Goal: Check status: Check status

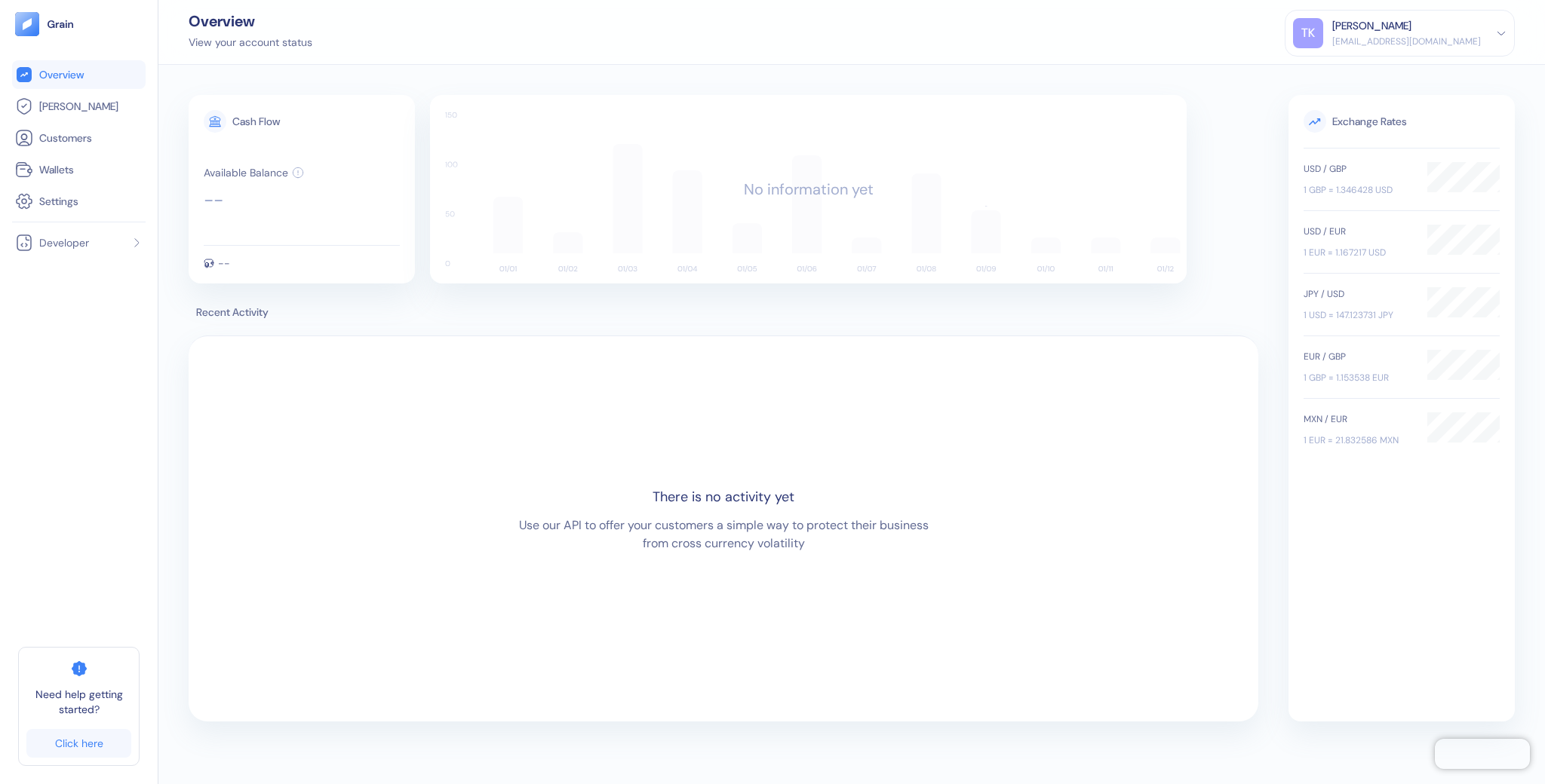
click at [1485, 32] on div "TK Tal Kleiner tal+broken@grainfinance.co" at bounding box center [1399, 33] width 213 height 30
click at [1354, 81] on div "Sign Out" at bounding box center [1333, 75] width 41 height 16
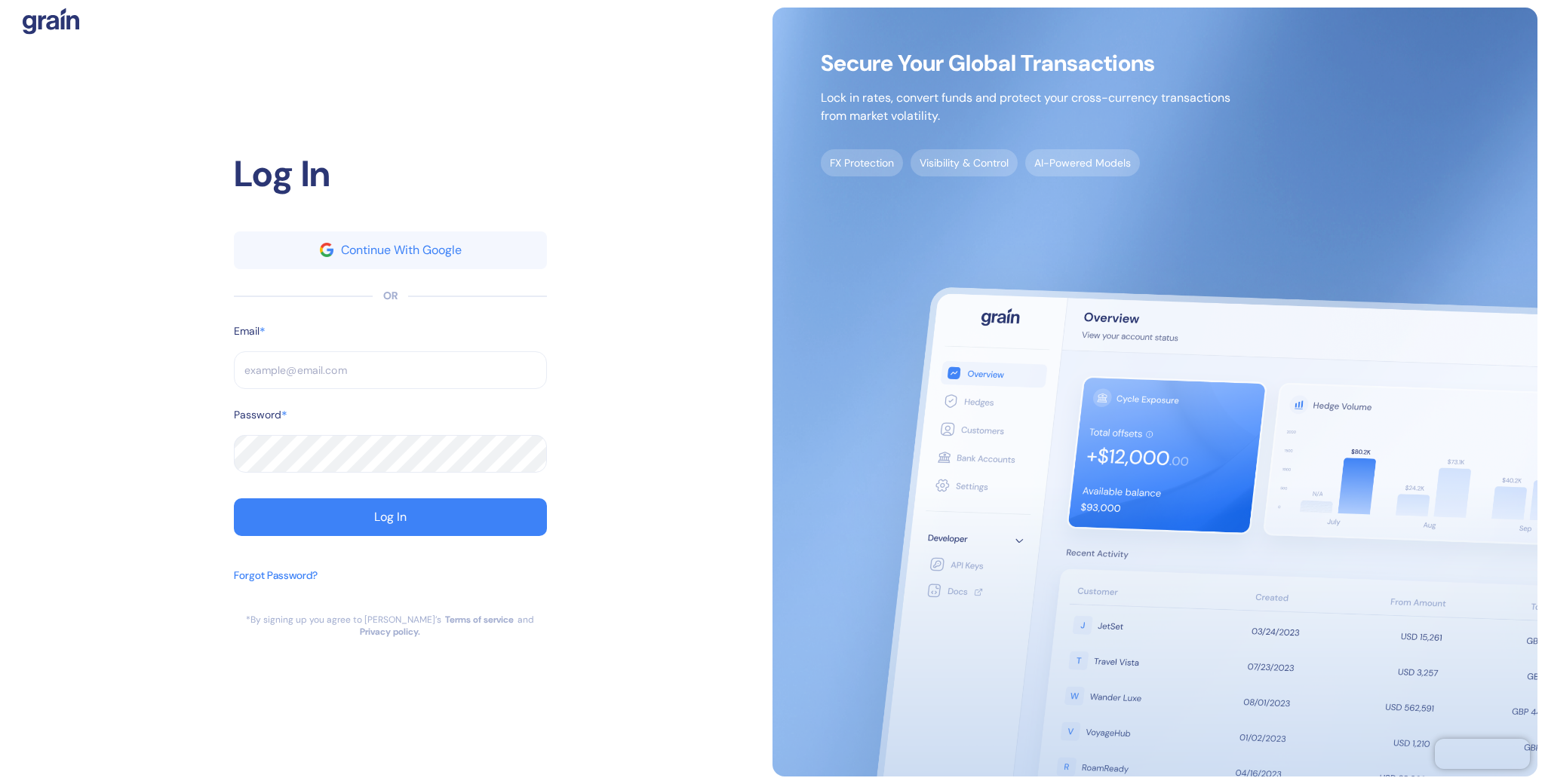
click at [414, 386] on input "text" at bounding box center [390, 370] width 313 height 37
paste input "[EMAIL_ADDRESS][DOMAIN_NAME]"
type input "[EMAIL_ADDRESS][DOMAIN_NAME]"
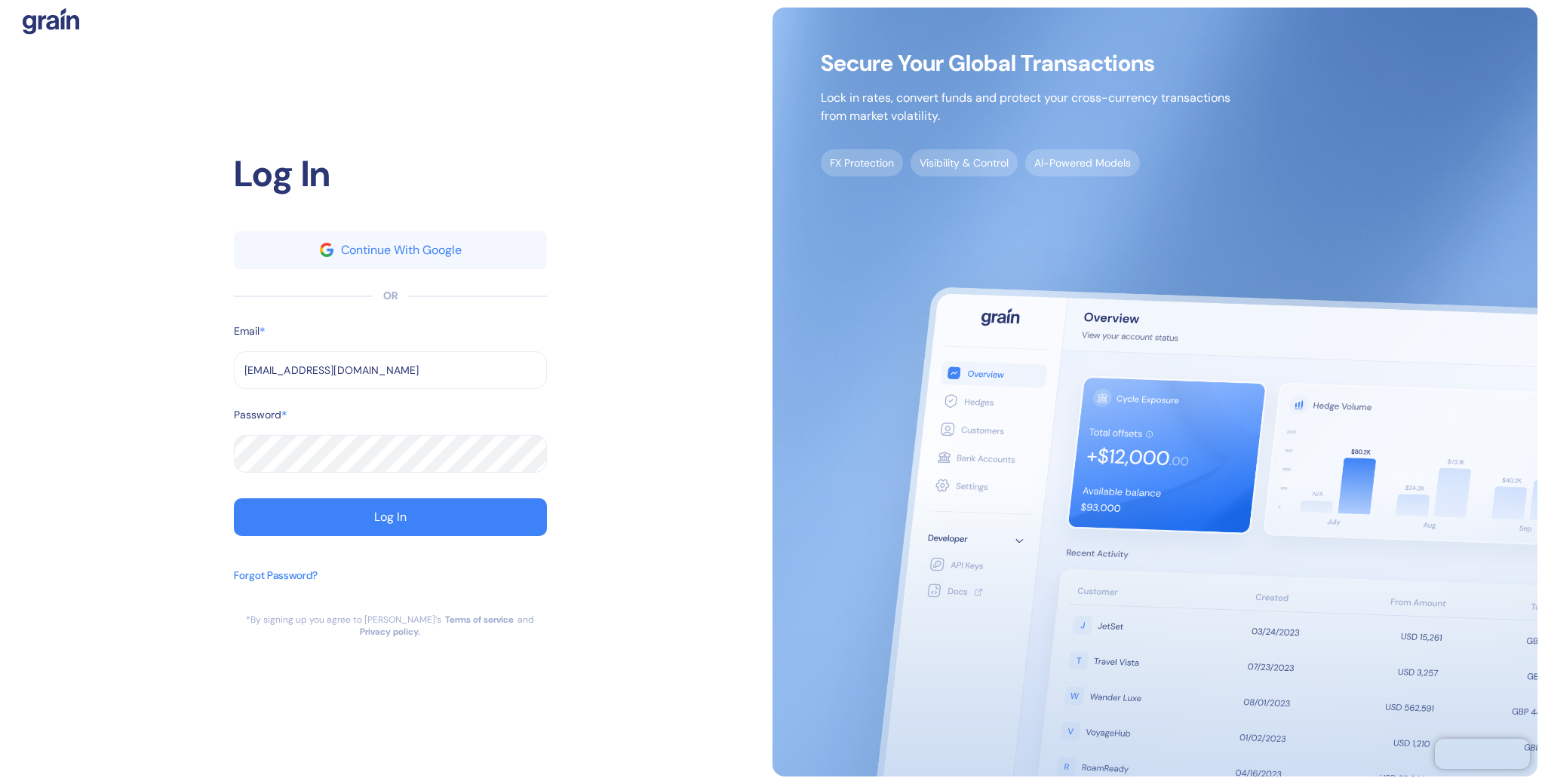
click at [234, 499] on button "Log In" at bounding box center [390, 517] width 313 height 37
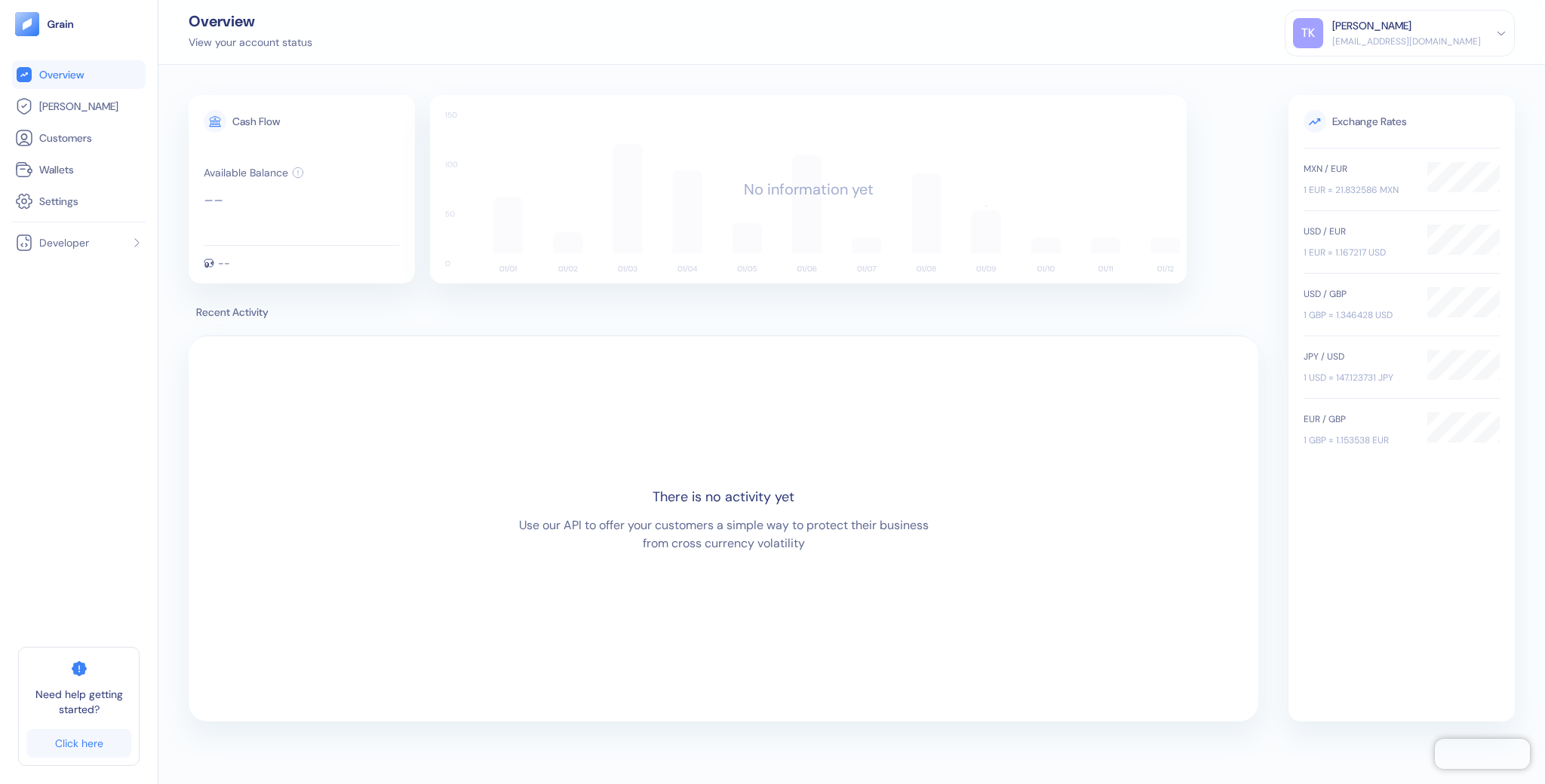
click at [586, 49] on div "Overview View your account status TK Tal Kleiner tal+broken@grainfinance.co Sig…" at bounding box center [851, 33] width 1386 height 65
click at [21, 143] on icon at bounding box center [24, 138] width 18 height 18
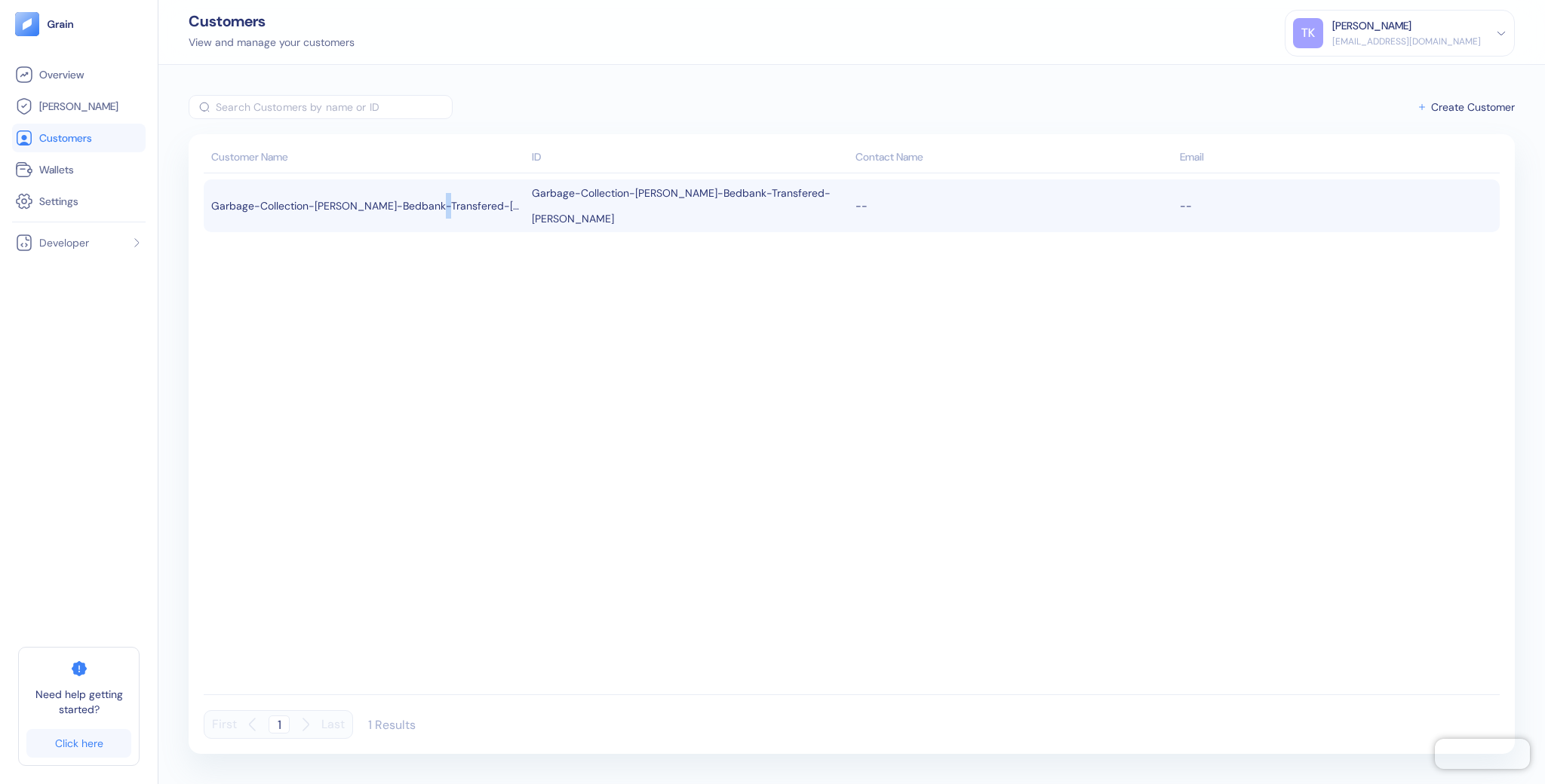
click at [432, 204] on div "Garbage-Collection-[PERSON_NAME]-Bedbank-Transfered-[PERSON_NAME]" at bounding box center [368, 206] width 313 height 25
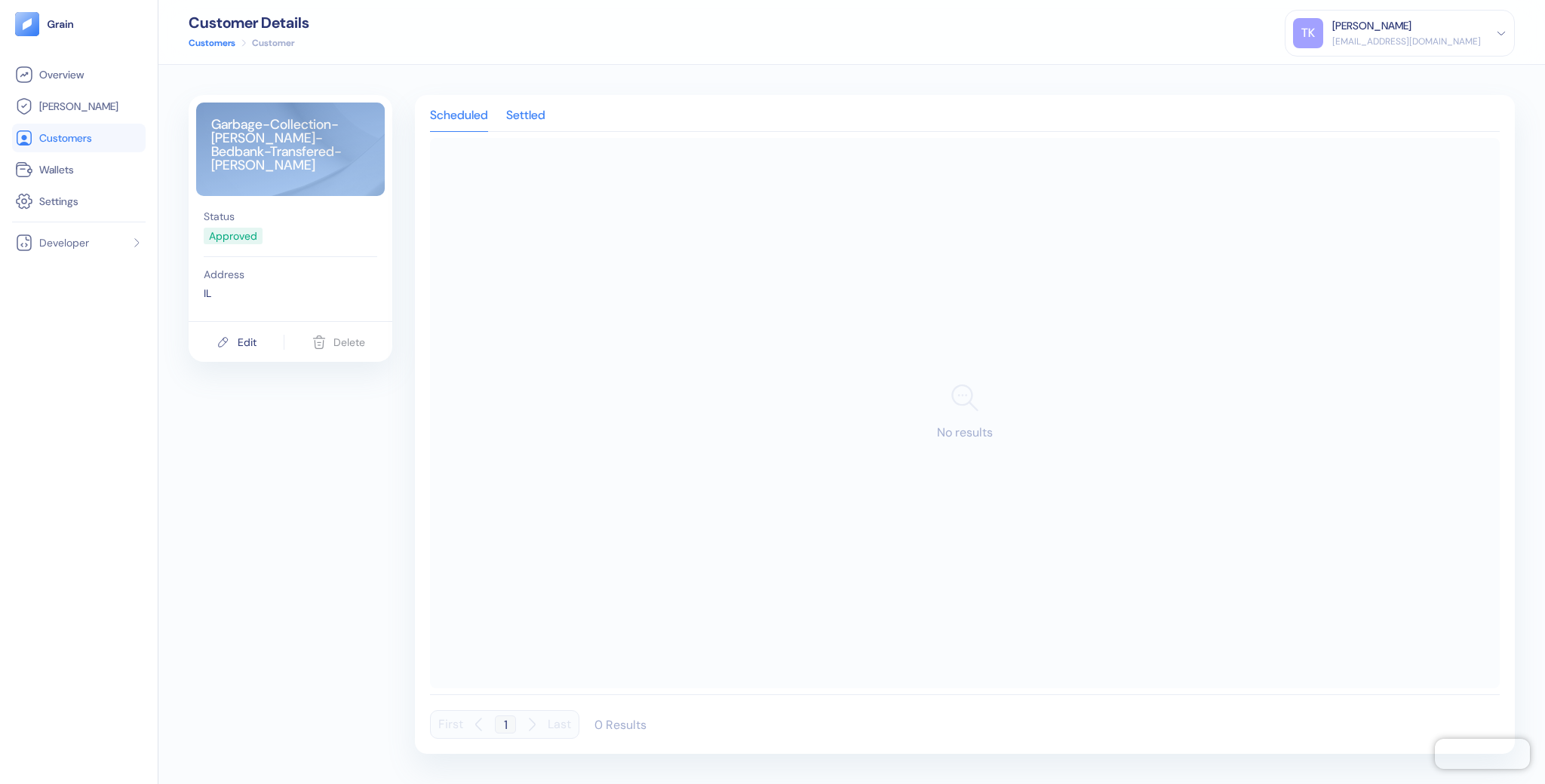
click at [526, 120] on div "Settled" at bounding box center [525, 120] width 39 height 21
click at [529, 110] on div "Settled" at bounding box center [525, 120] width 39 height 21
click at [521, 110] on div "Settled" at bounding box center [525, 120] width 39 height 21
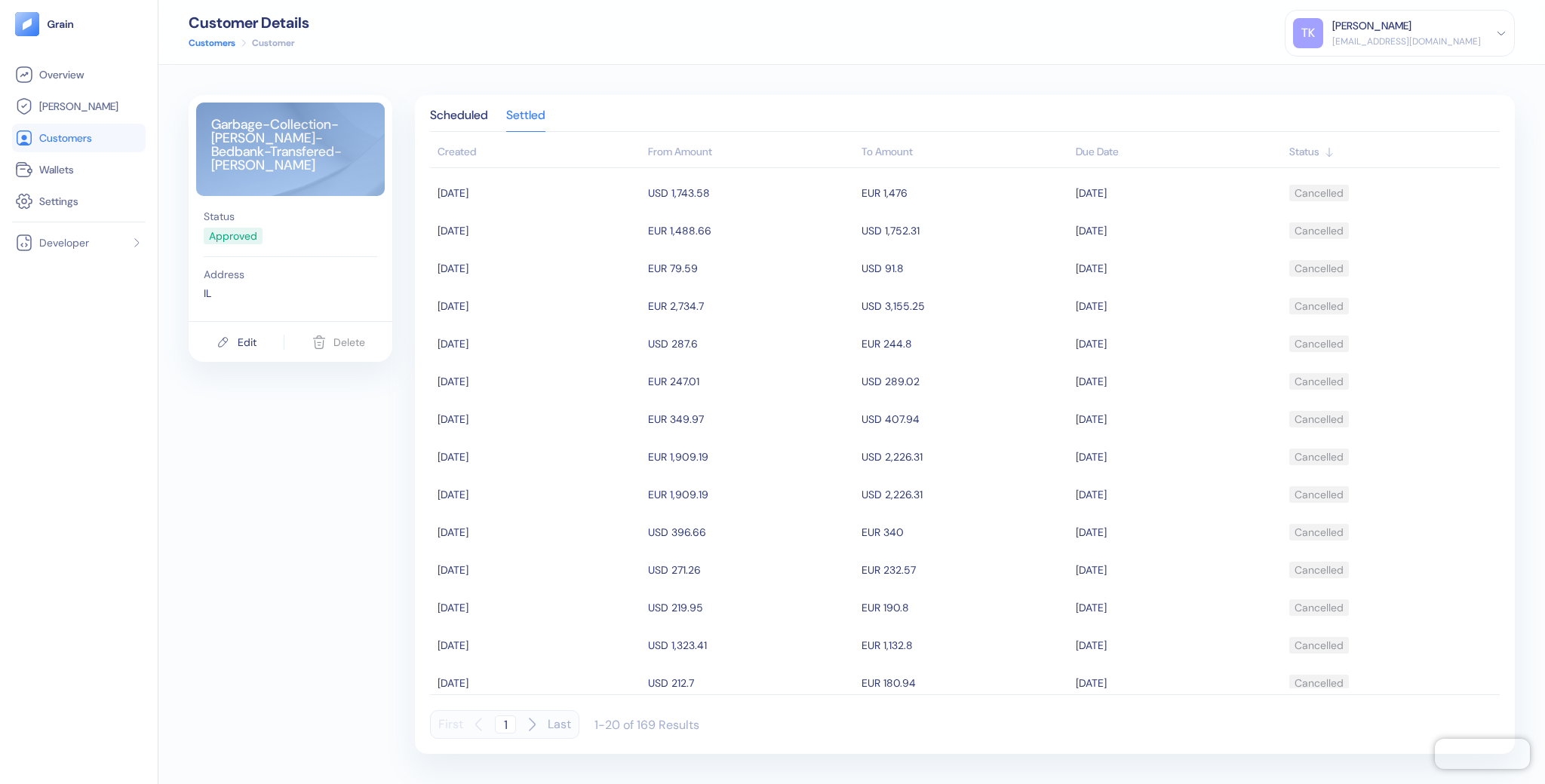
click at [557, 724] on button "Last" at bounding box center [559, 724] width 23 height 29
type input "9"
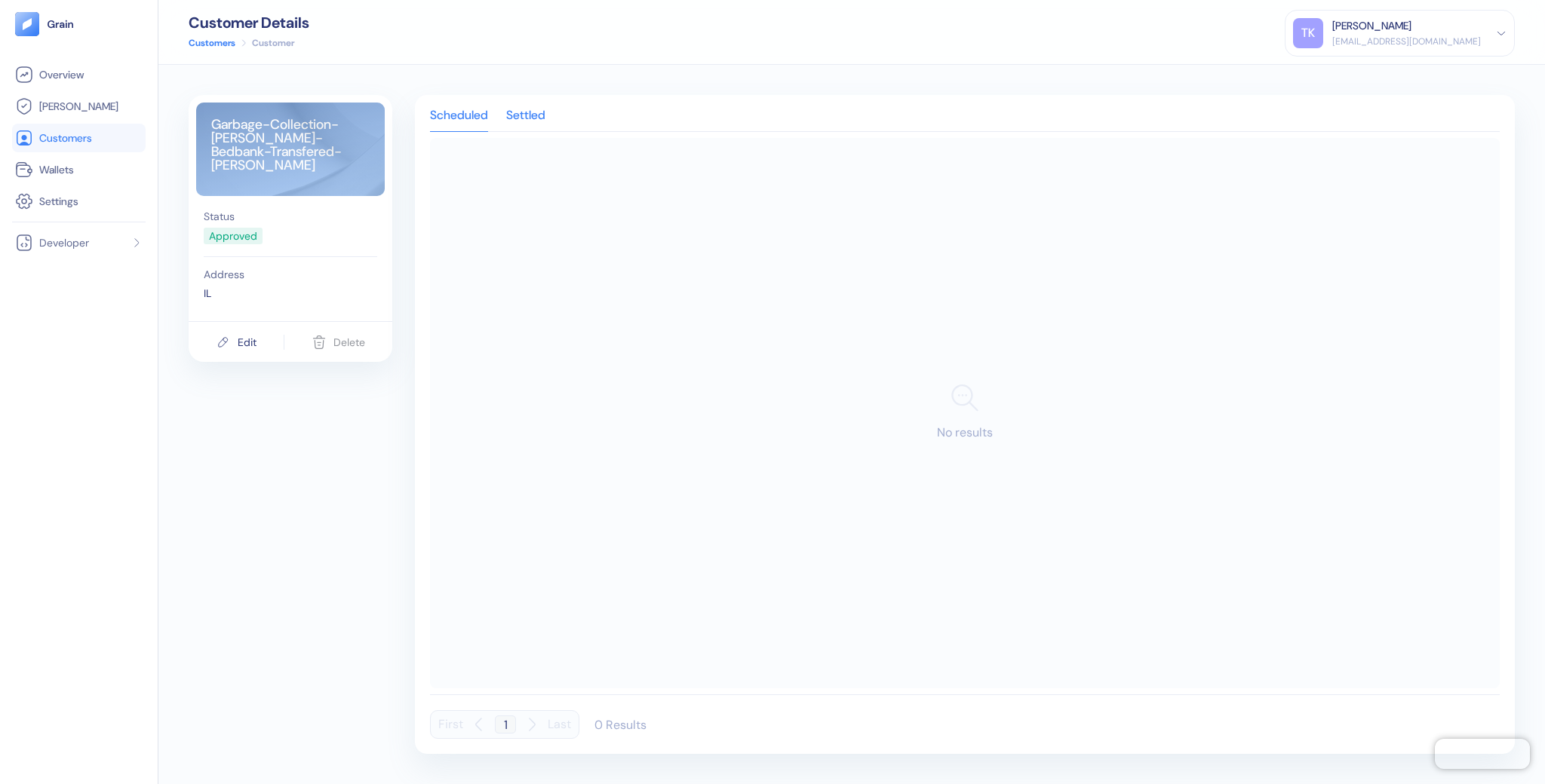
click at [534, 116] on div "Settled" at bounding box center [525, 120] width 39 height 21
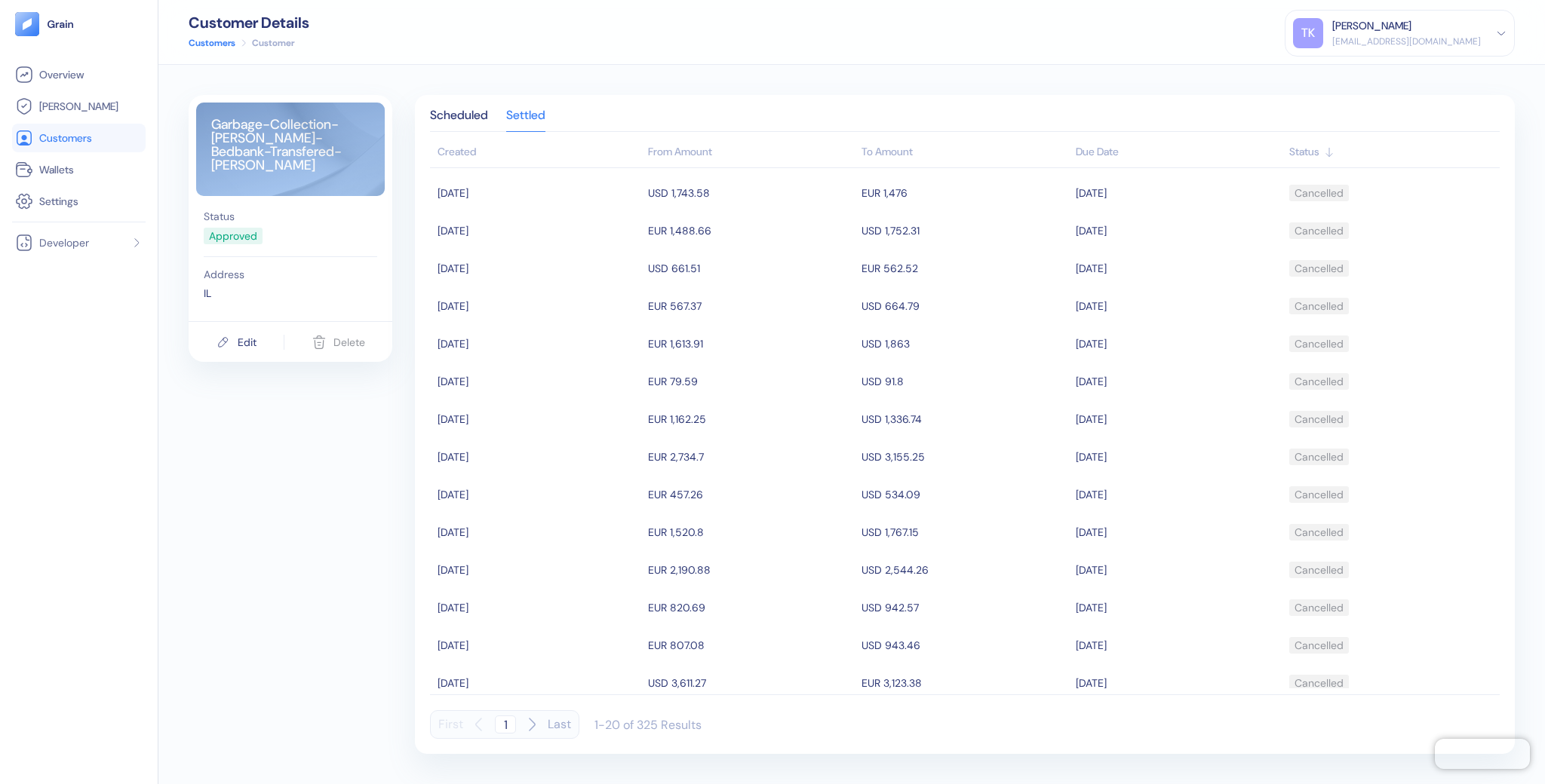
click at [750, 79] on div "Garbage-Collection-Mize-Bedbank-Transfered-Hedges Status Approved Address IL Ed…" at bounding box center [851, 425] width 1386 height 720
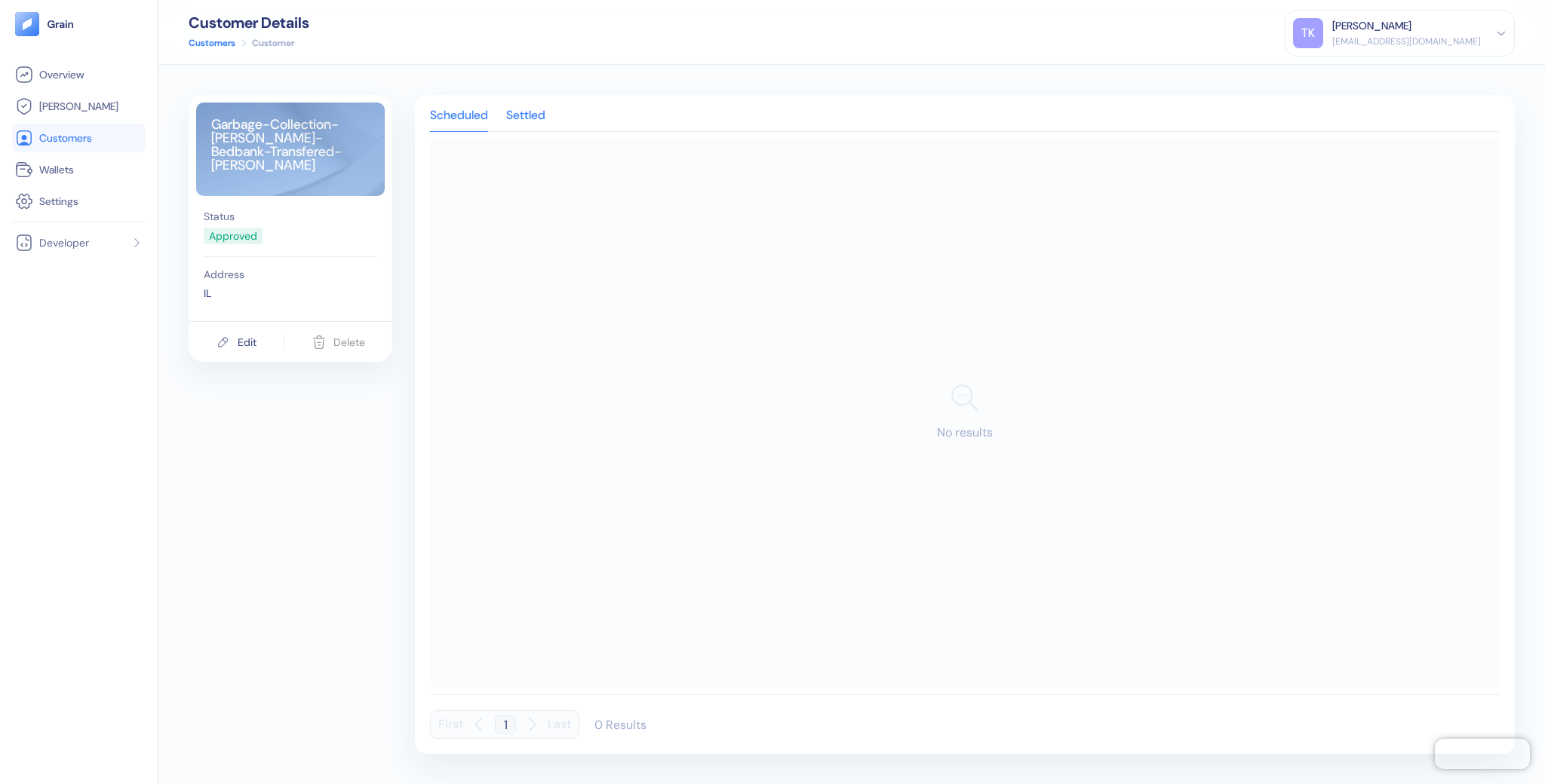
click at [531, 114] on div "Settled" at bounding box center [525, 120] width 39 height 21
click at [538, 100] on div "Scheduled Settled No results First 1 Last 0 Results" at bounding box center [965, 425] width 1100 height 659
click at [534, 112] on div "Settled" at bounding box center [525, 120] width 39 height 21
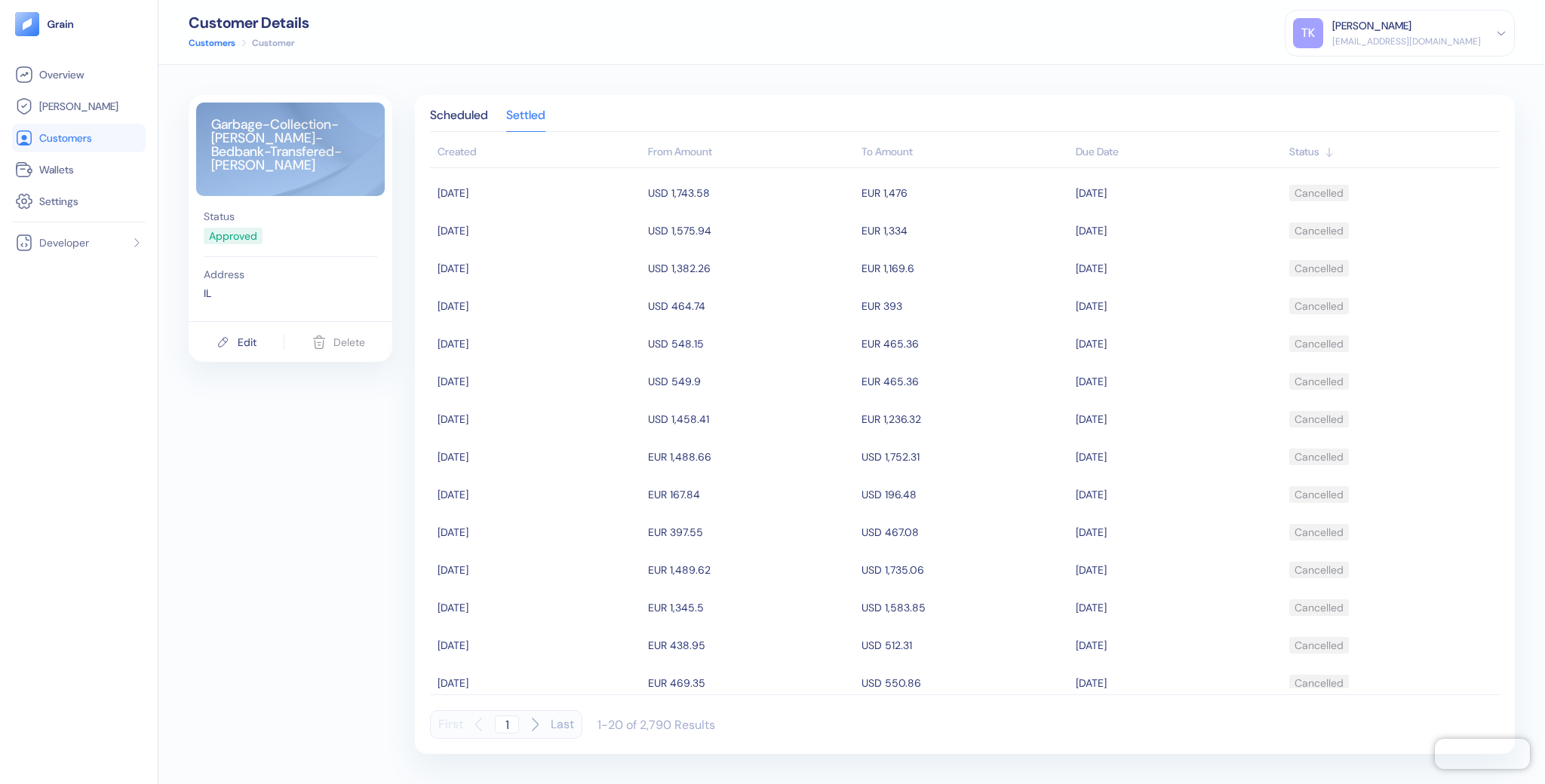
click at [699, 73] on div "Garbage-Collection-[PERSON_NAME]-Bedbank-Transfered-[PERSON_NAME] Status Approv…" at bounding box center [851, 425] width 1386 height 720
